Goal: Use online tool/utility: Utilize a website feature to perform a specific function

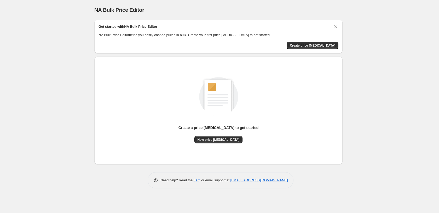
click at [358, 69] on div "NA Bulk Price Editor. This page is ready NA Bulk Price Editor Get started with …" at bounding box center [218, 106] width 437 height 213
click at [322, 44] on span "Create price [MEDICAL_DATA]" at bounding box center [312, 45] width 45 height 4
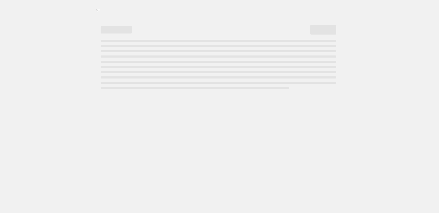
select select "percentage"
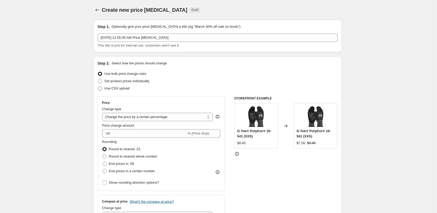
click at [110, 90] on span "Use CSV upload" at bounding box center [116, 88] width 25 height 4
click at [98, 86] on input "Use CSV upload" at bounding box center [98, 86] width 0 height 0
radio input "true"
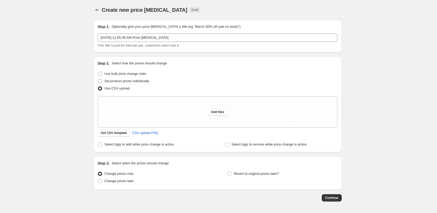
click at [71, 94] on div "Create new price [MEDICAL_DATA]. This page is ready Create new price [MEDICAL_D…" at bounding box center [217, 116] width 435 height 233
click at [135, 134] on span "CSV upload FAQ" at bounding box center [145, 132] width 26 height 5
click at [44, 27] on div "Create new price [MEDICAL_DATA]. This page is ready Create new price [MEDICAL_D…" at bounding box center [217, 116] width 435 height 233
